Goal: Navigation & Orientation: Understand site structure

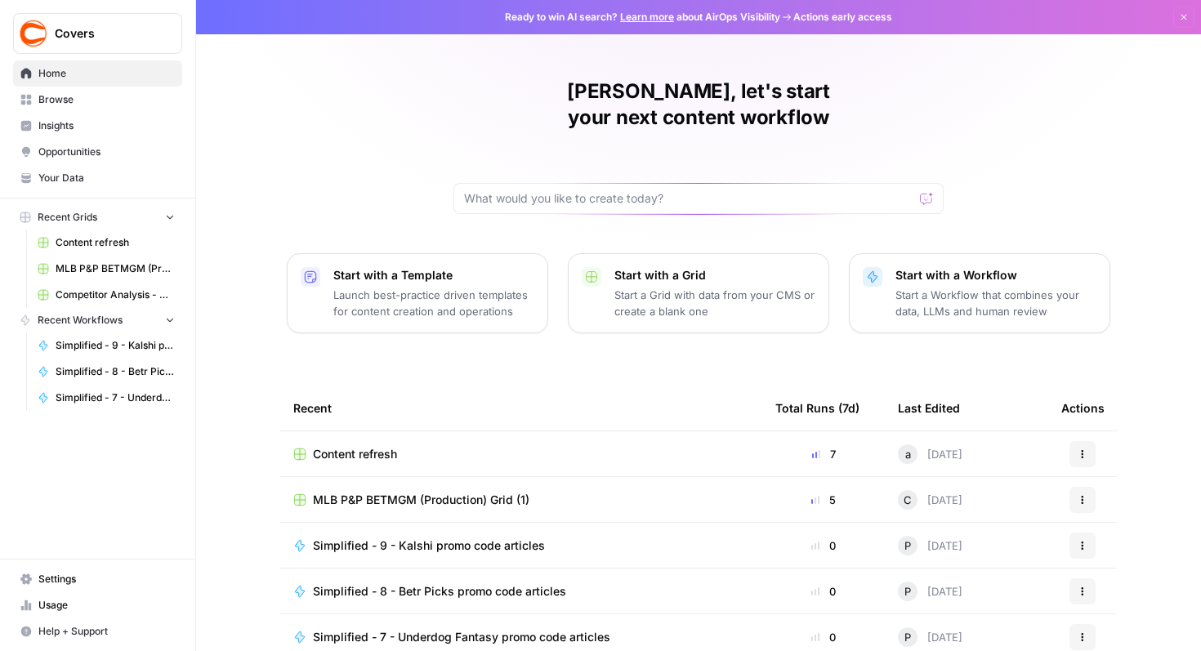
scroll to position [100, 0]
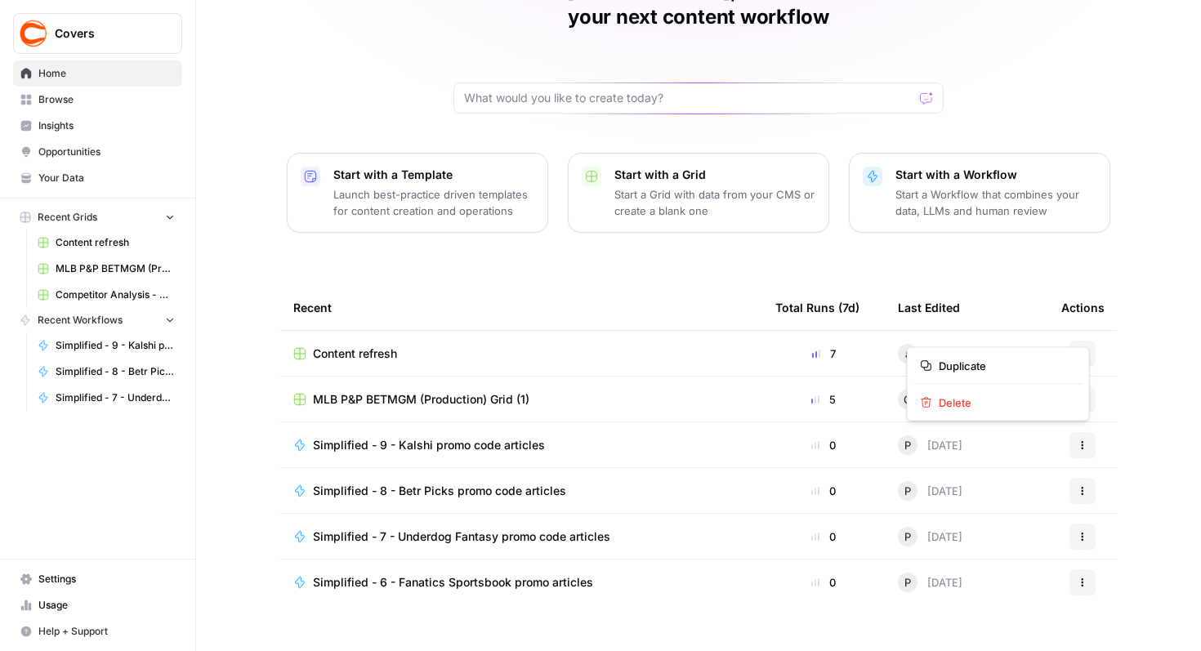
click at [1077, 349] on icon "button" at bounding box center [1082, 354] width 10 height 10
click at [124, 300] on span "Competitor Analysis - URL Specific Grid" at bounding box center [115, 294] width 119 height 15
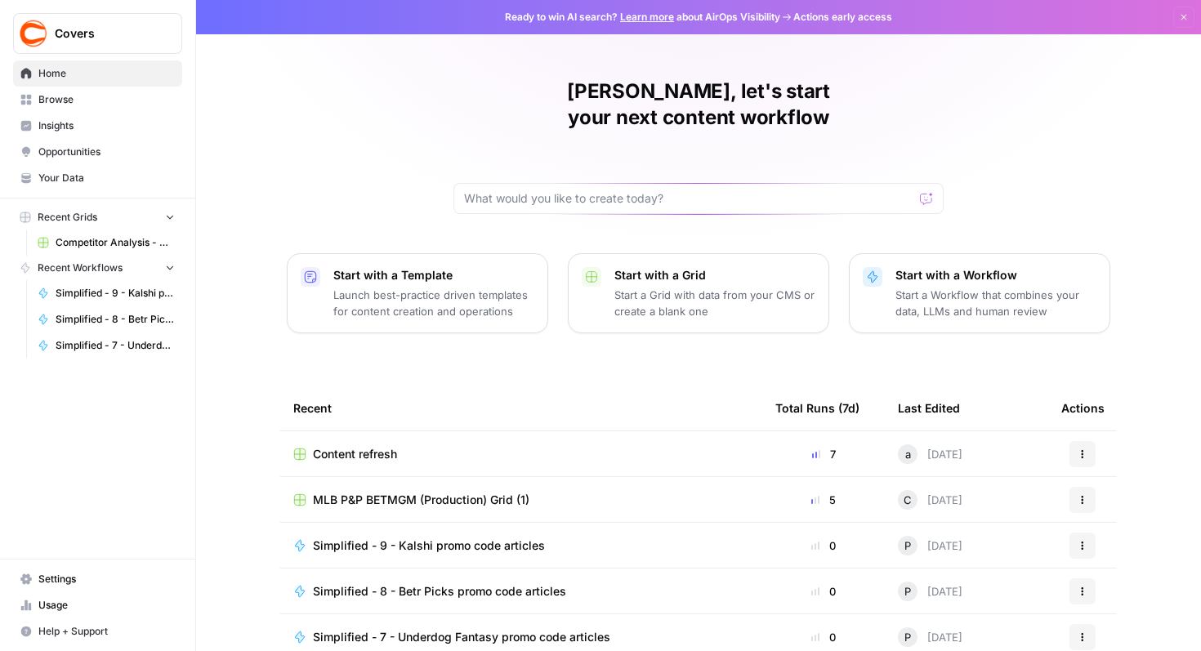
click at [56, 102] on span "Browse" at bounding box center [106, 99] width 136 height 15
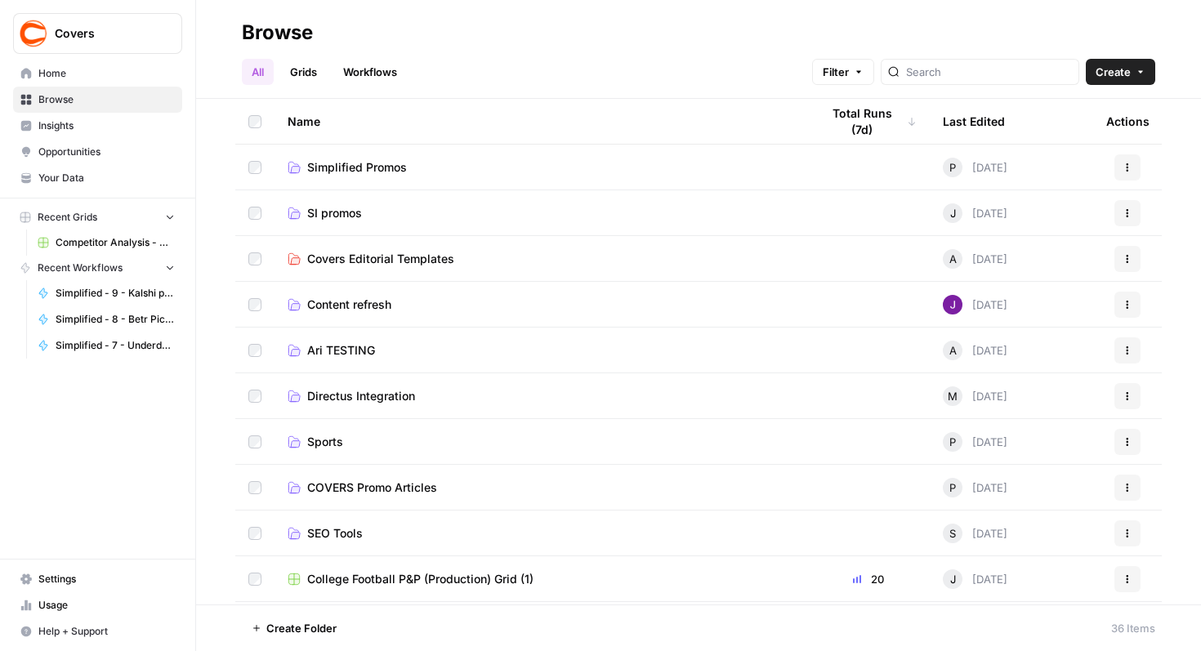
click at [454, 175] on link "Simplified Promos" at bounding box center [540, 167] width 506 height 16
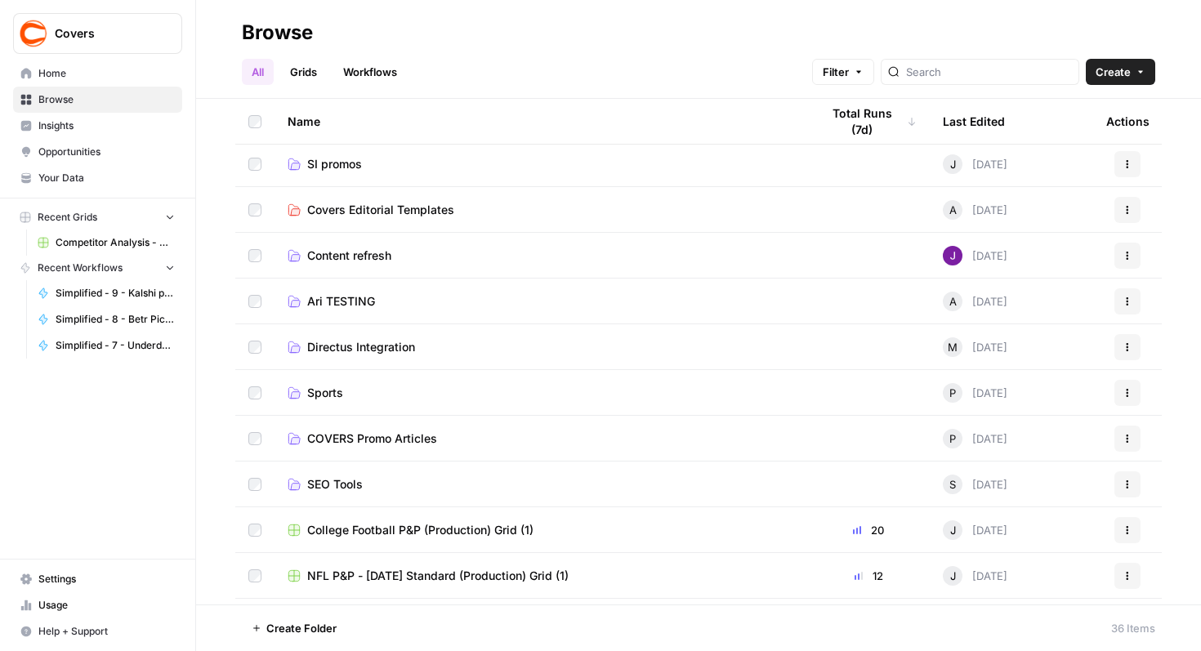
scroll to position [45, 0]
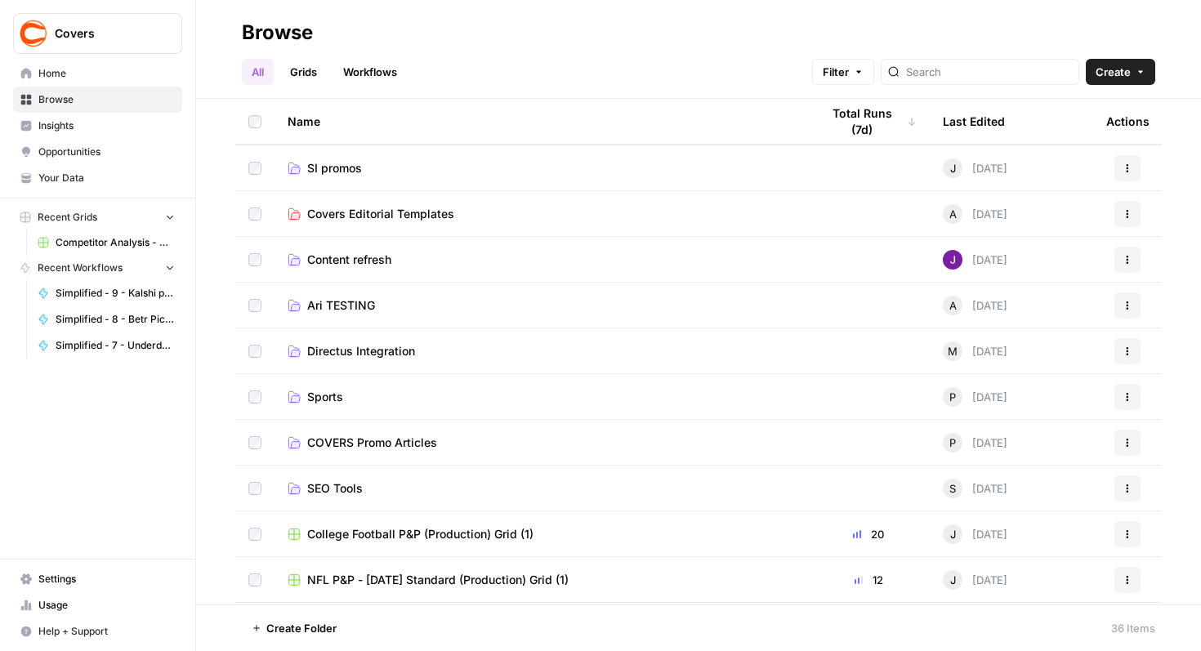
click at [470, 221] on td "Covers Editorial Templates" at bounding box center [540, 213] width 533 height 45
click at [385, 207] on span "Covers Editorial Templates" at bounding box center [380, 214] width 147 height 16
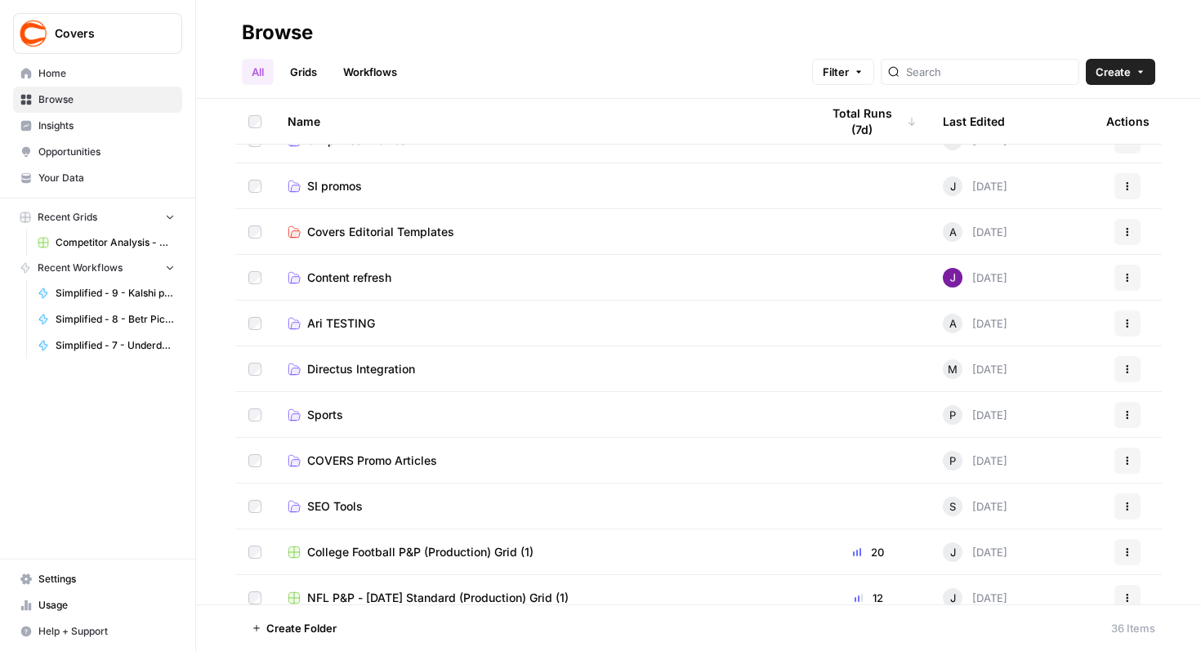
scroll to position [29, 0]
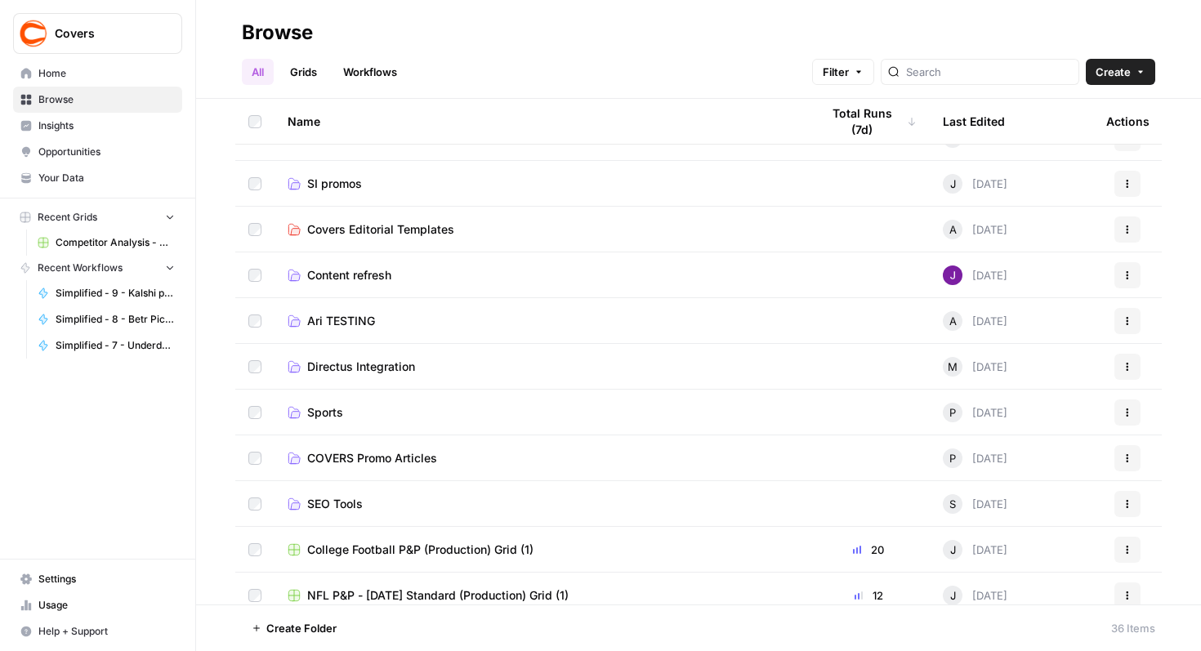
click at [439, 276] on link "Content refresh" at bounding box center [540, 275] width 506 height 16
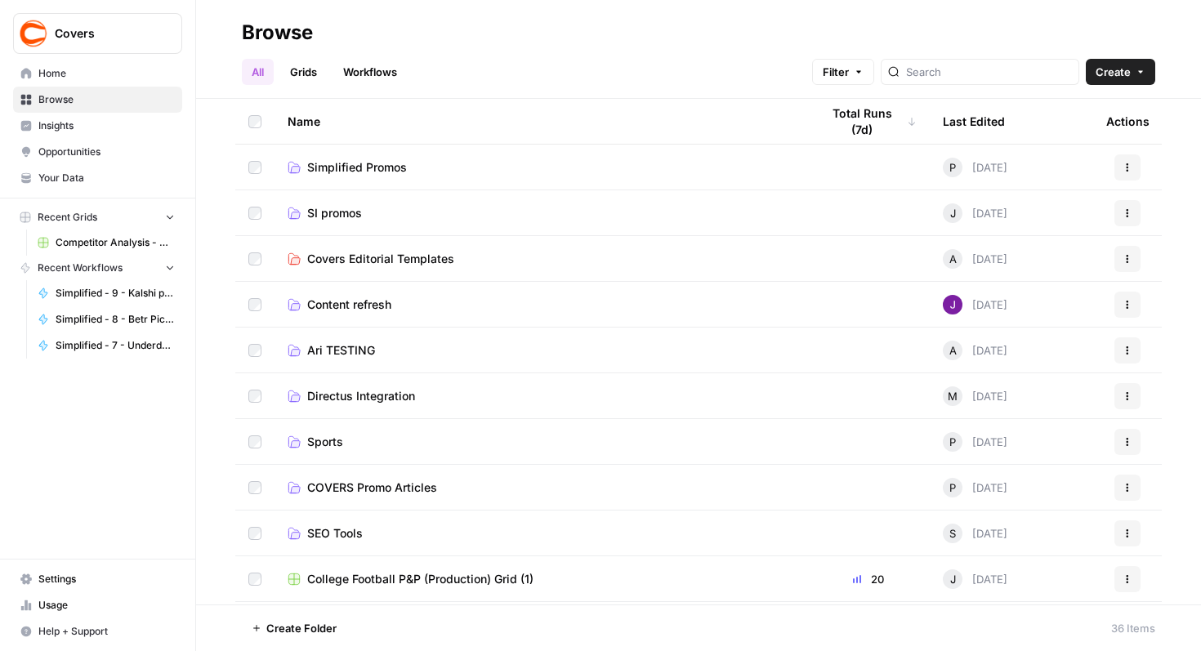
click at [414, 210] on link "SI promos" at bounding box center [540, 213] width 506 height 16
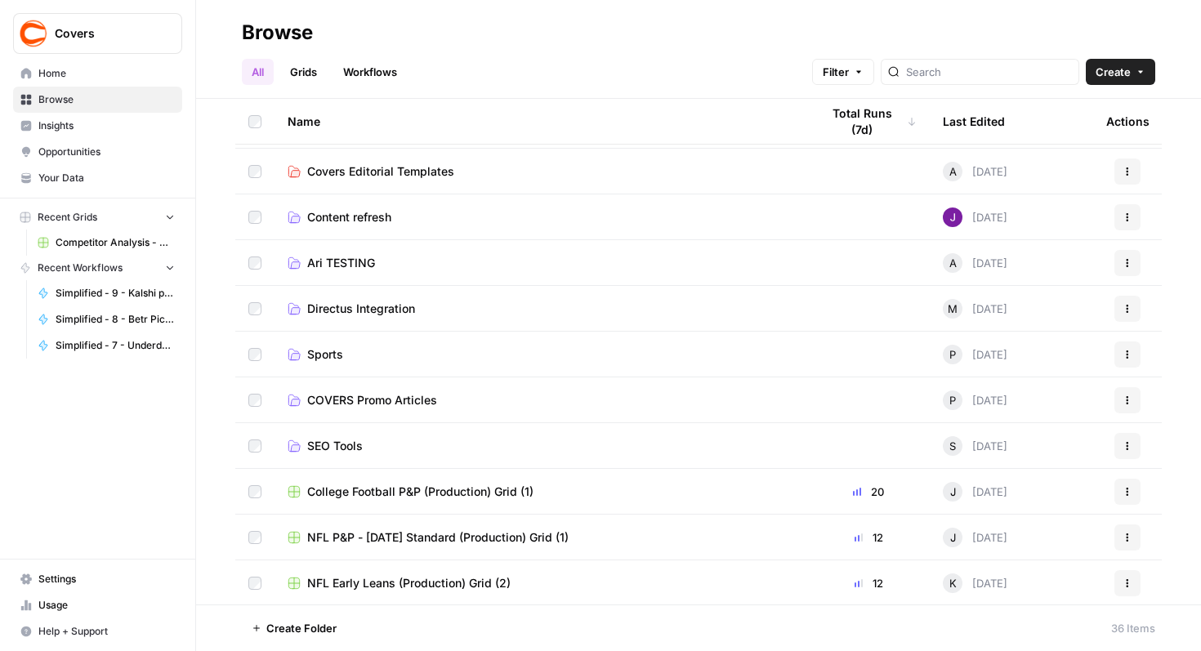
scroll to position [100, 0]
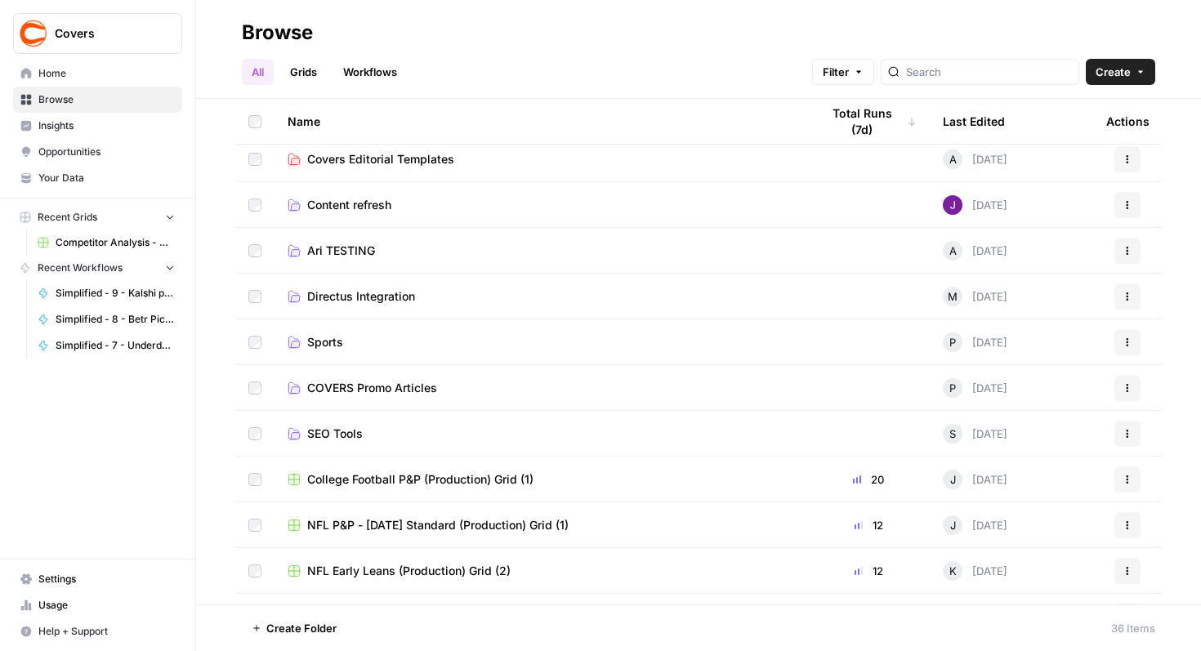
click at [448, 392] on link "COVERS Promo Articles" at bounding box center [540, 388] width 506 height 16
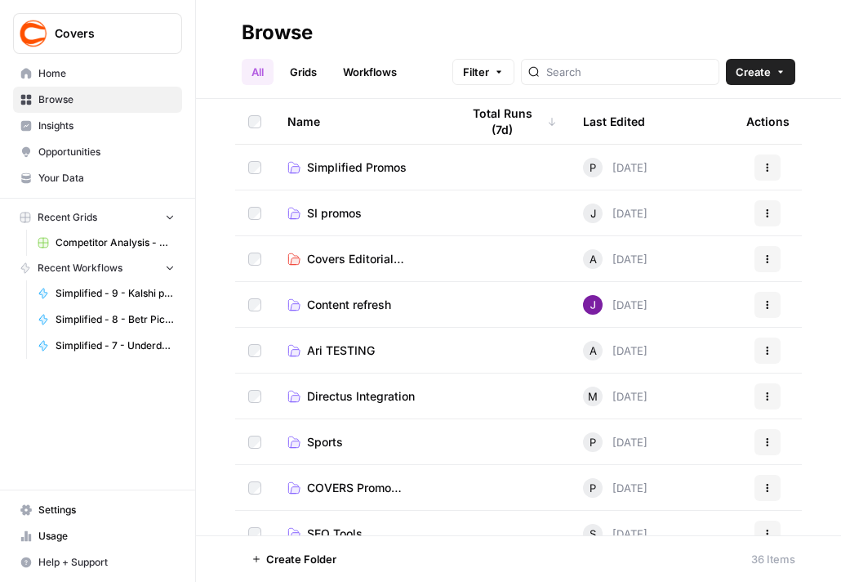
click at [294, 74] on link "Grids" at bounding box center [303, 72] width 47 height 26
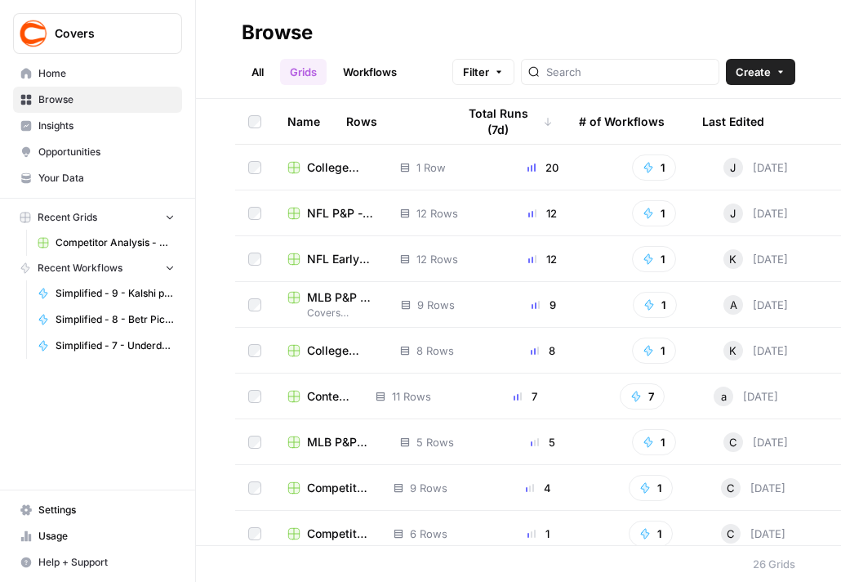
click at [360, 70] on link "Workflows" at bounding box center [370, 72] width 74 height 26
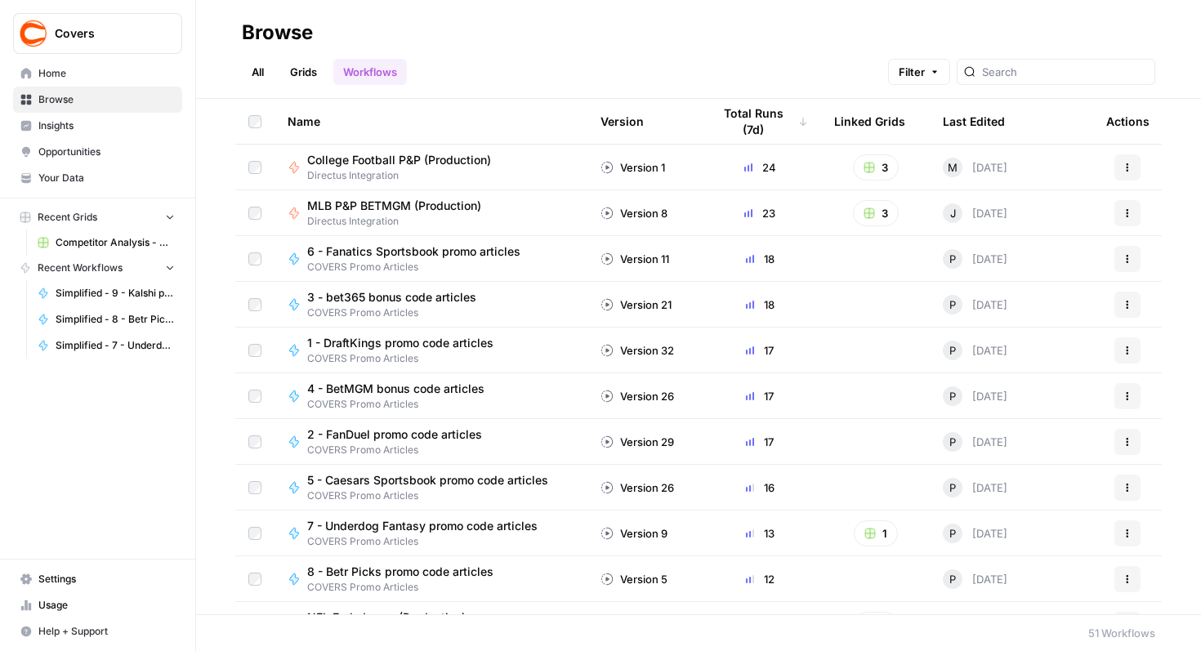
click at [265, 82] on link "All" at bounding box center [258, 72] width 32 height 26
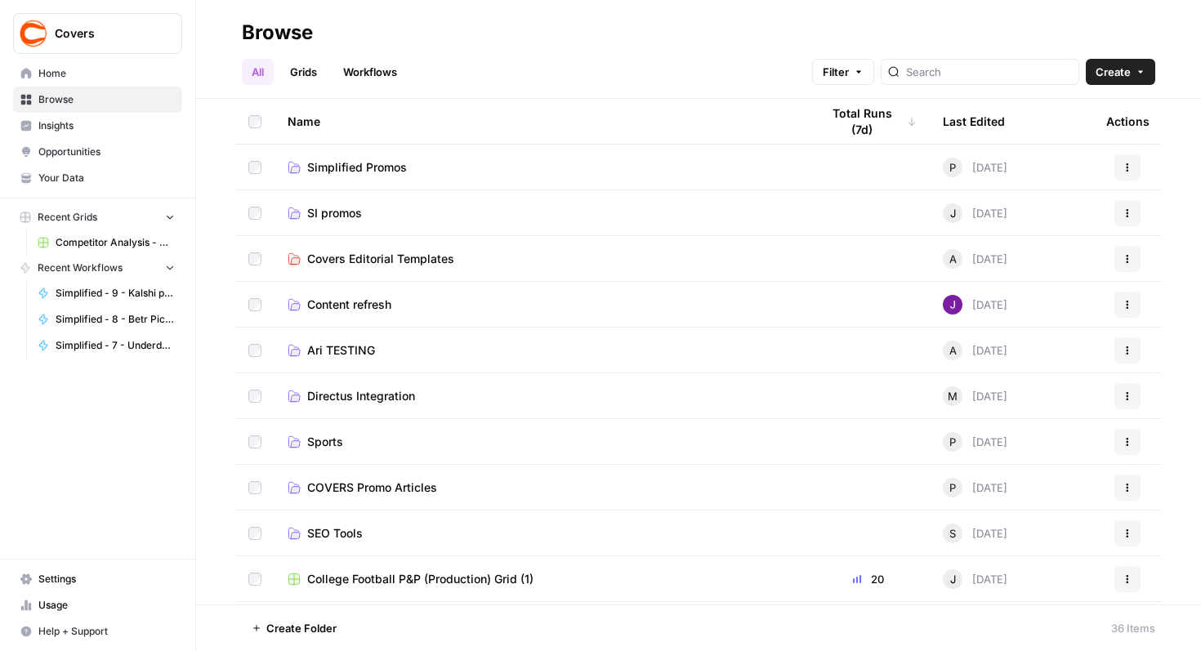
click at [360, 77] on link "Workflows" at bounding box center [370, 72] width 74 height 26
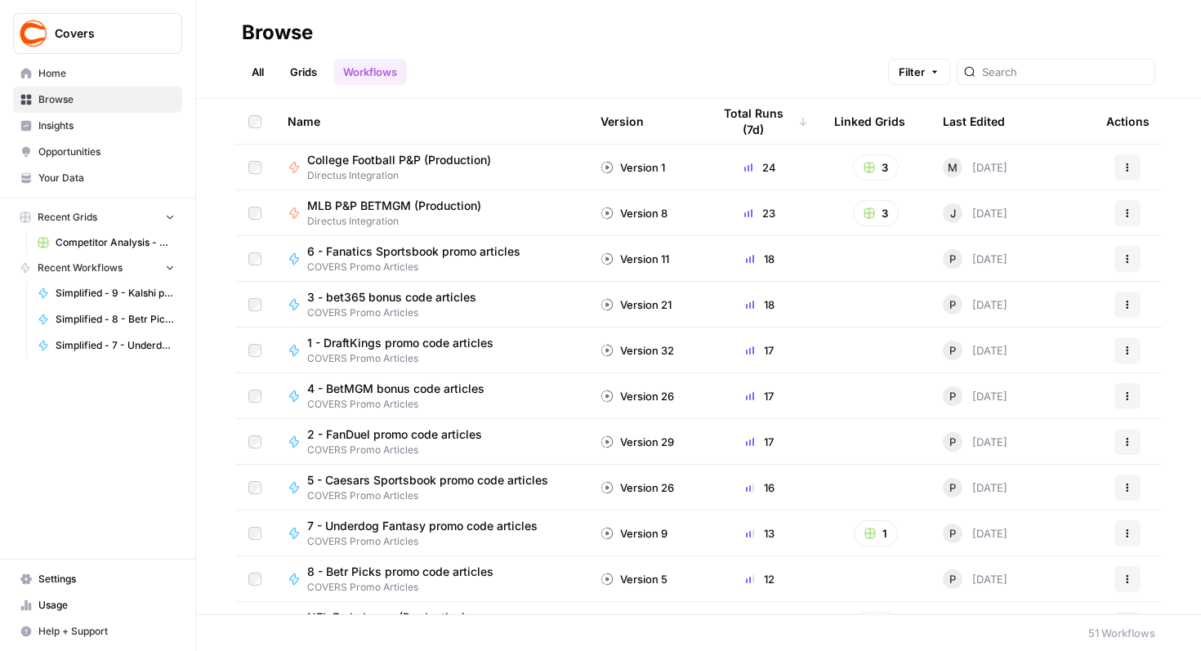
click at [255, 68] on link "All" at bounding box center [258, 72] width 32 height 26
